Goal: Task Accomplishment & Management: Manage account settings

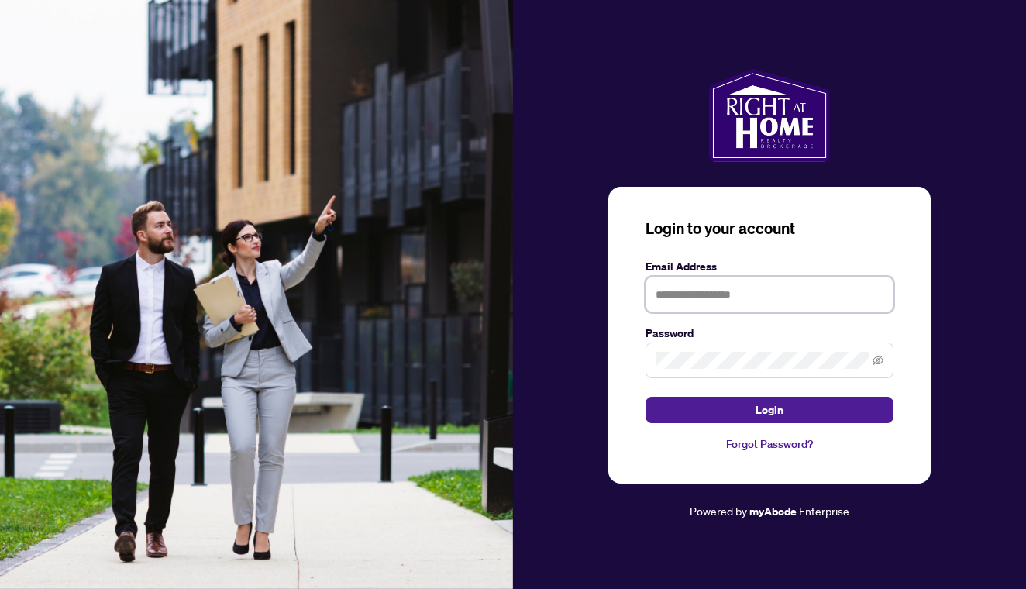
type input "**********"
click at [769, 410] on button "Login" at bounding box center [769, 410] width 248 height 26
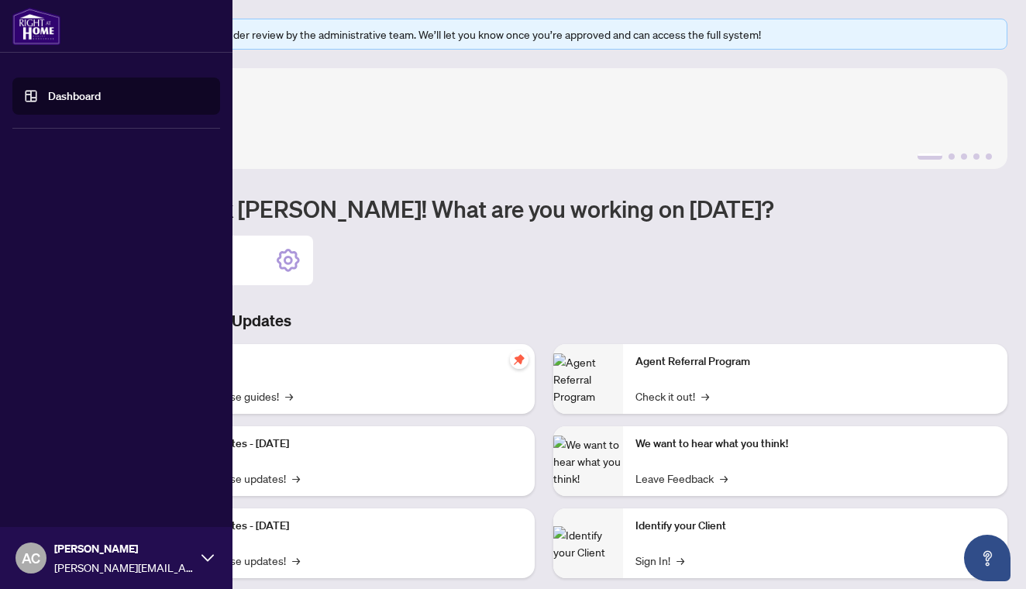
click at [98, 559] on span "[PERSON_NAME][EMAIL_ADDRESS][DOMAIN_NAME]" at bounding box center [123, 567] width 139 height 17
click at [67, 465] on span "Logout" at bounding box center [62, 465] width 35 height 25
